Goal: Transaction & Acquisition: Obtain resource

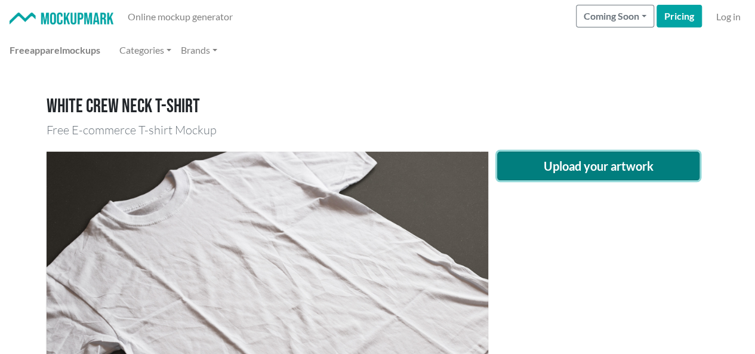
click at [567, 178] on button "Upload your artwork" at bounding box center [598, 166] width 203 height 29
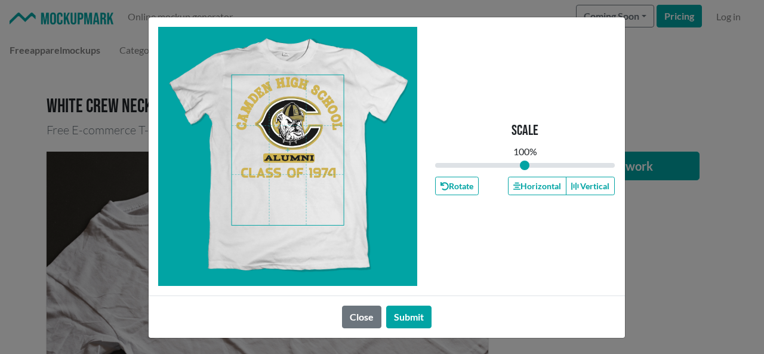
click at [284, 126] on span at bounding box center [288, 150] width 112 height 150
click at [531, 187] on button "Horizontal" at bounding box center [537, 186] width 58 height 18
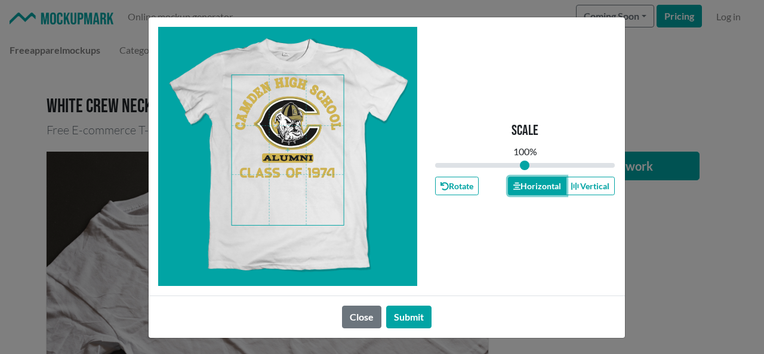
click at [531, 187] on button "Horizontal" at bounding box center [537, 186] width 58 height 18
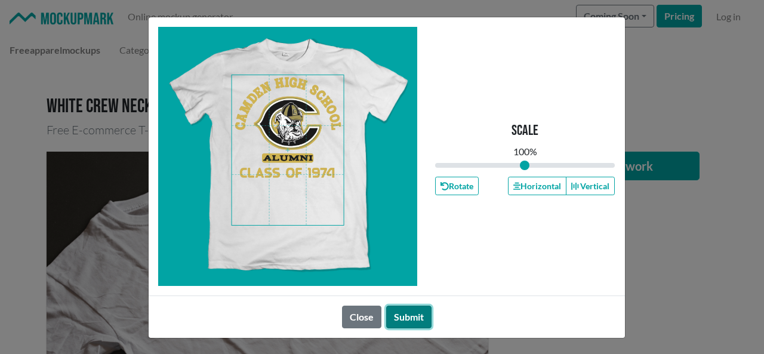
click at [415, 311] on button "Submit" at bounding box center [408, 317] width 45 height 23
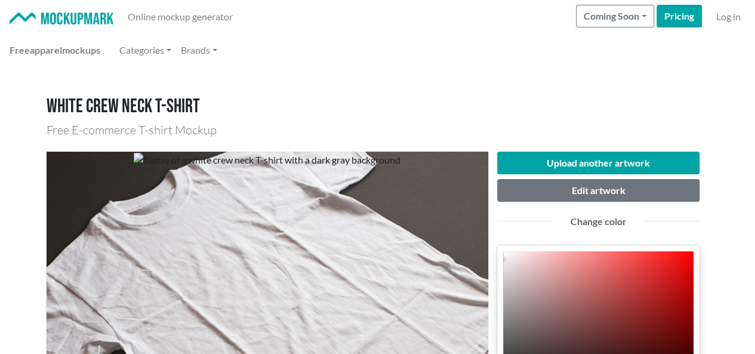
click at [406, 98] on h1 "White crew neck T-shirt" at bounding box center [378, 106] width 662 height 23
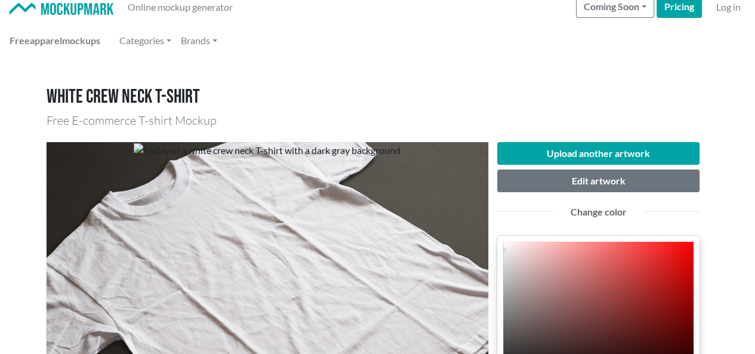
scroll to position [119, 0]
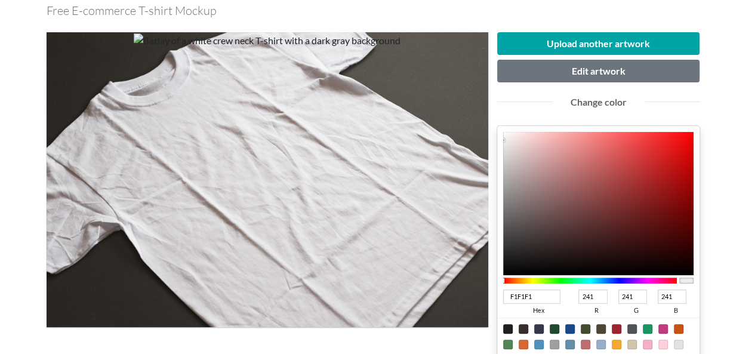
type input "231C1C"
type input "35"
type input "28"
click at [537, 255] on div at bounding box center [598, 203] width 191 height 143
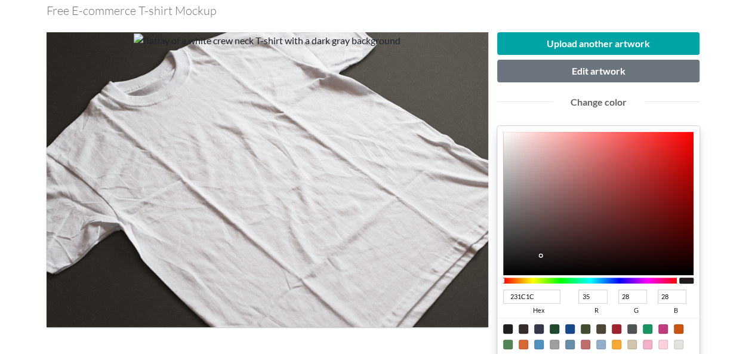
type input "201C1C"
type input "32"
type input "1E1B1B"
type input "30"
type input "27"
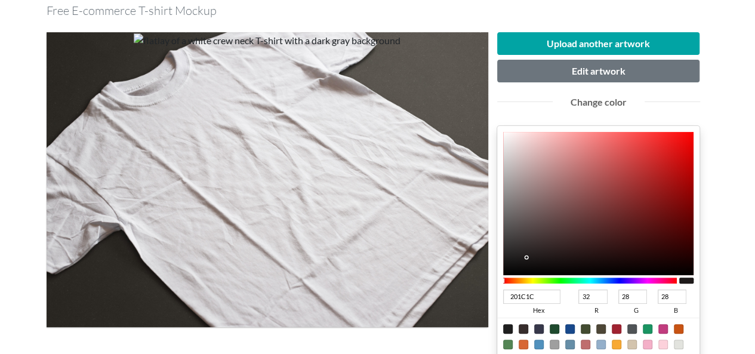
type input "27"
type input "1C1919"
type input "28"
type input "25"
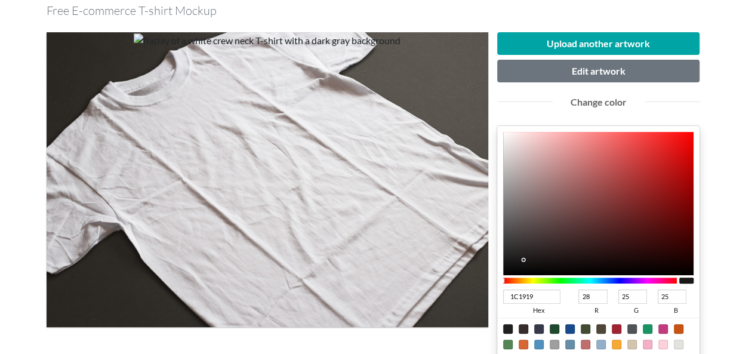
type input "1B1818"
type input "27"
type input "24"
type input "181616"
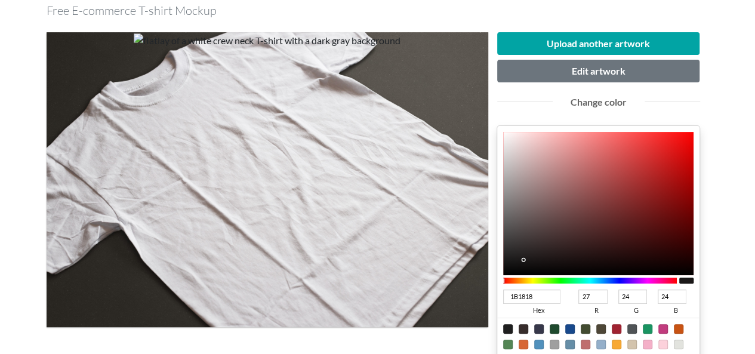
type input "24"
type input "22"
type input "161414"
type input "22"
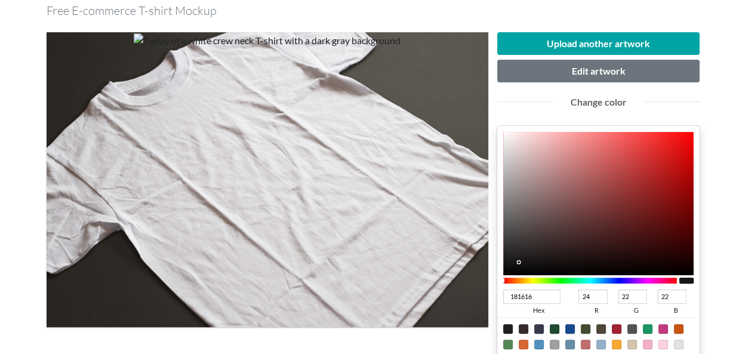
type input "20"
type input "151313"
type input "21"
type input "19"
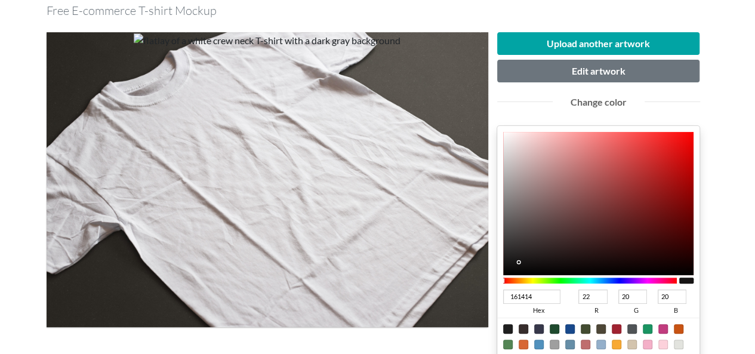
type input "19"
type input "141212"
type input "20"
type input "18"
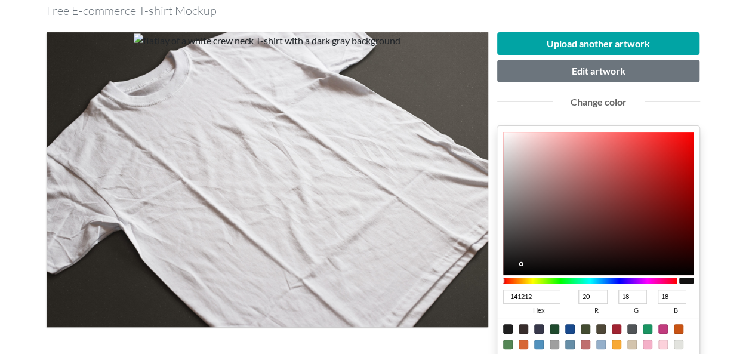
type input "100F0F"
type input "16"
type input "15"
drag, startPoint x: 526, startPoint y: 257, endPoint x: 513, endPoint y: 266, distance: 15.9
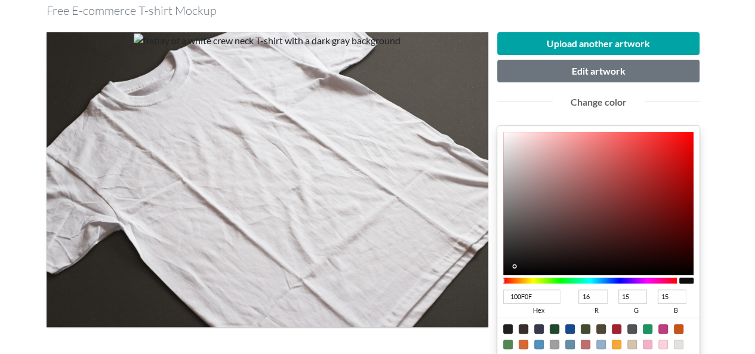
click at [513, 266] on div at bounding box center [598, 203] width 191 height 143
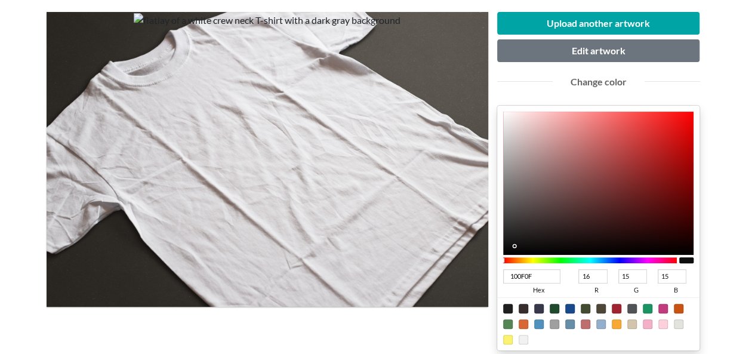
scroll to position [298, 0]
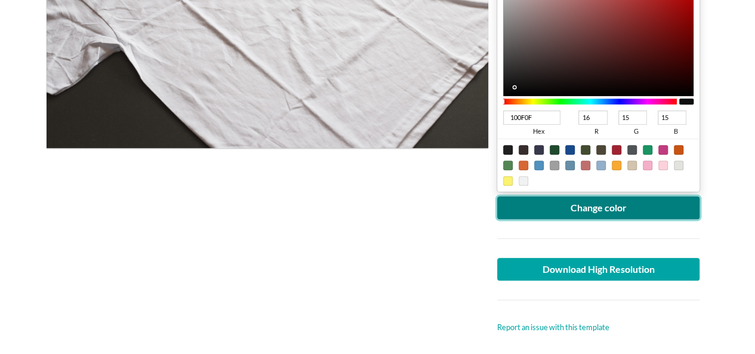
click at [625, 212] on button "Change color" at bounding box center [598, 207] width 203 height 23
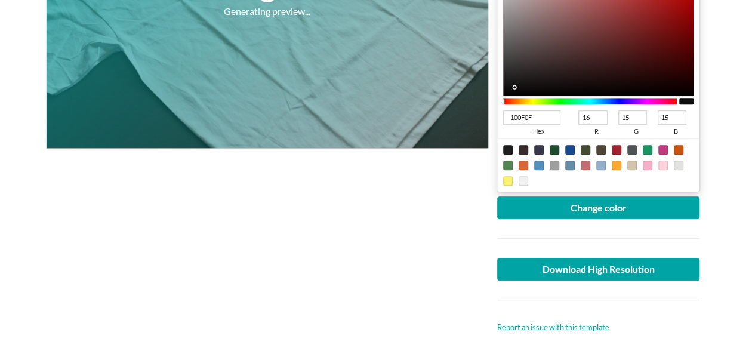
click at [248, 212] on div "Generating preview..." at bounding box center [268, 93] width 442 height 480
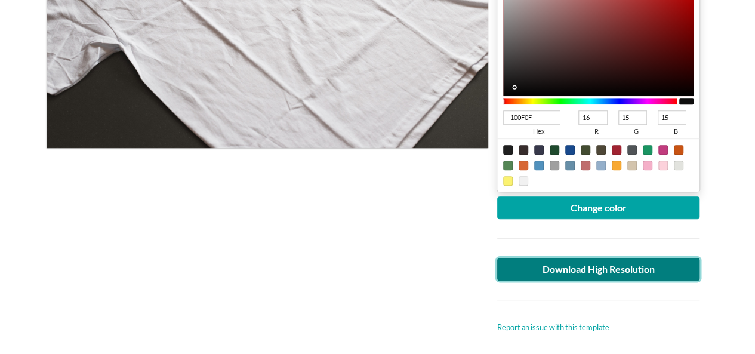
click at [613, 264] on link "Download High Resolution" at bounding box center [598, 269] width 203 height 23
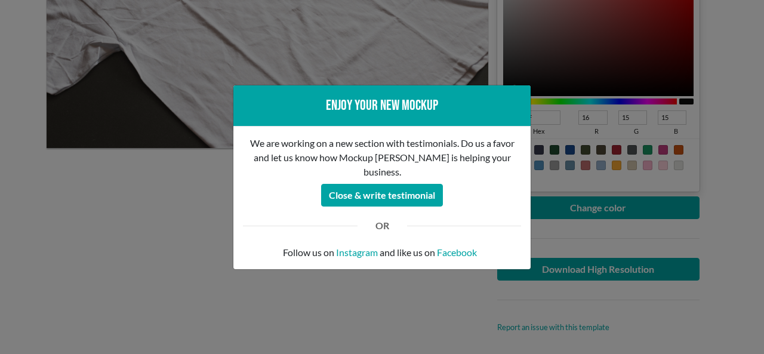
click at [125, 214] on div "Enjoy your new mockup We are working on a new section with testimonials. Do us …" at bounding box center [382, 177] width 764 height 354
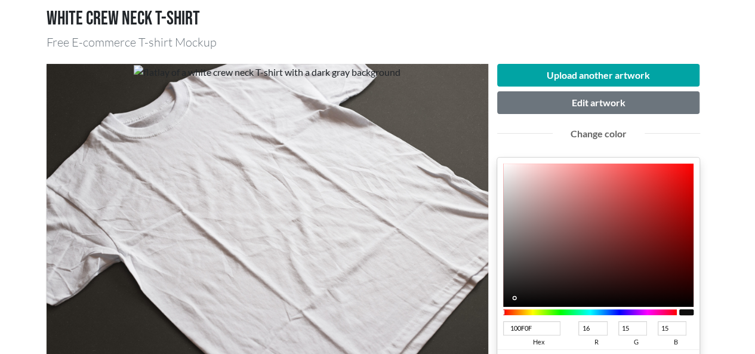
scroll to position [0, 0]
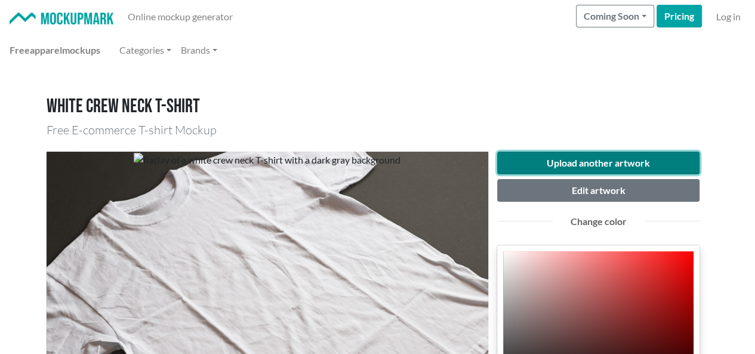
click at [610, 158] on button "Upload another artwork" at bounding box center [598, 163] width 203 height 23
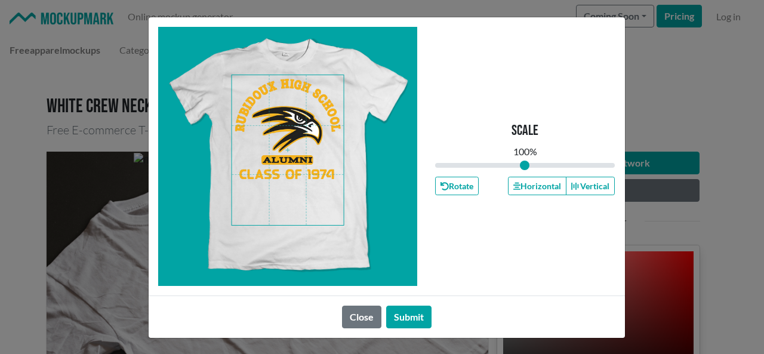
click at [281, 103] on span at bounding box center [288, 150] width 112 height 150
click at [500, 180] on div "Rotate Horizontal Vertical" at bounding box center [525, 186] width 180 height 18
click at [523, 185] on button "Horizontal" at bounding box center [537, 186] width 58 height 18
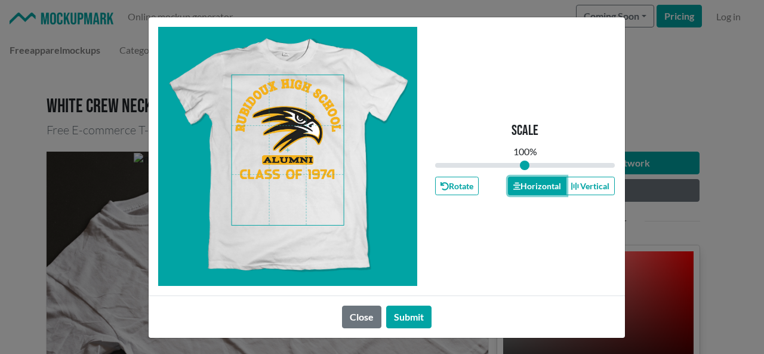
click at [523, 185] on button "Horizontal" at bounding box center [537, 186] width 58 height 18
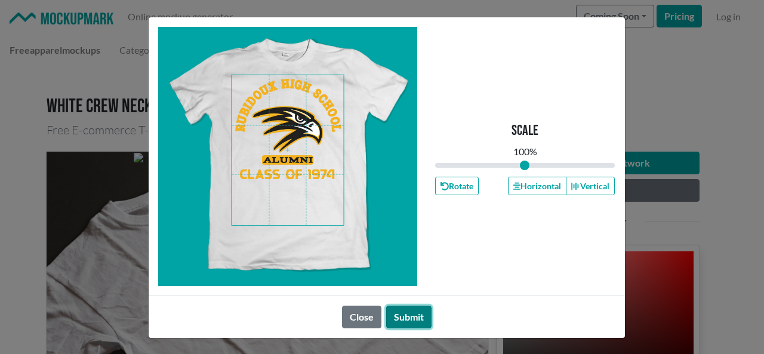
click at [415, 314] on button "Submit" at bounding box center [408, 317] width 45 height 23
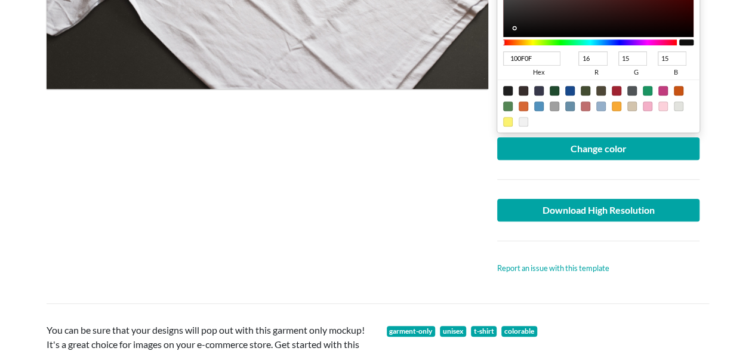
scroll to position [358, 0]
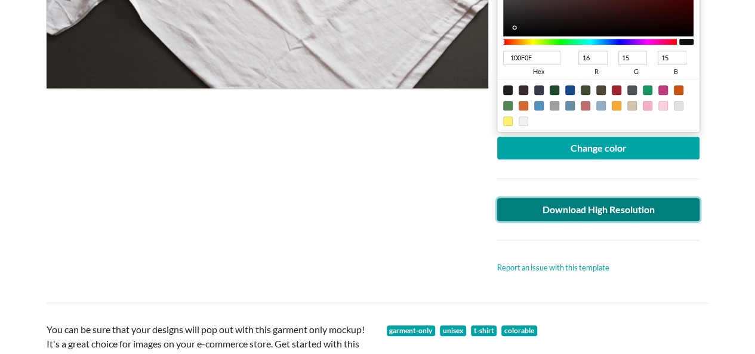
click at [646, 208] on link "Download High Resolution" at bounding box center [598, 209] width 203 height 23
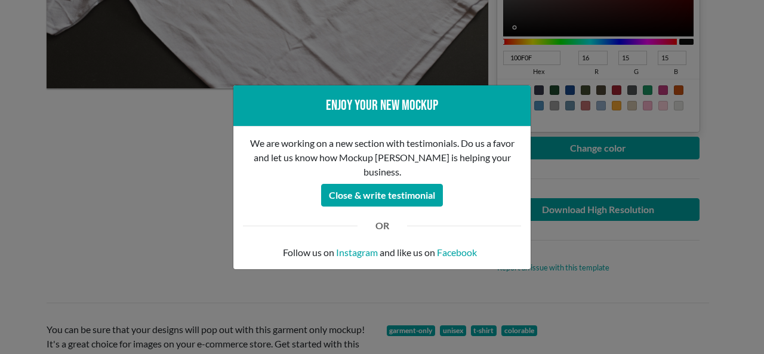
drag, startPoint x: 87, startPoint y: 165, endPoint x: 132, endPoint y: 60, distance: 114.2
click at [87, 165] on div "Enjoy your new mockup We are working on a new section with testimonials. Do us …" at bounding box center [382, 177] width 764 height 354
